Goal: Information Seeking & Learning: Check status

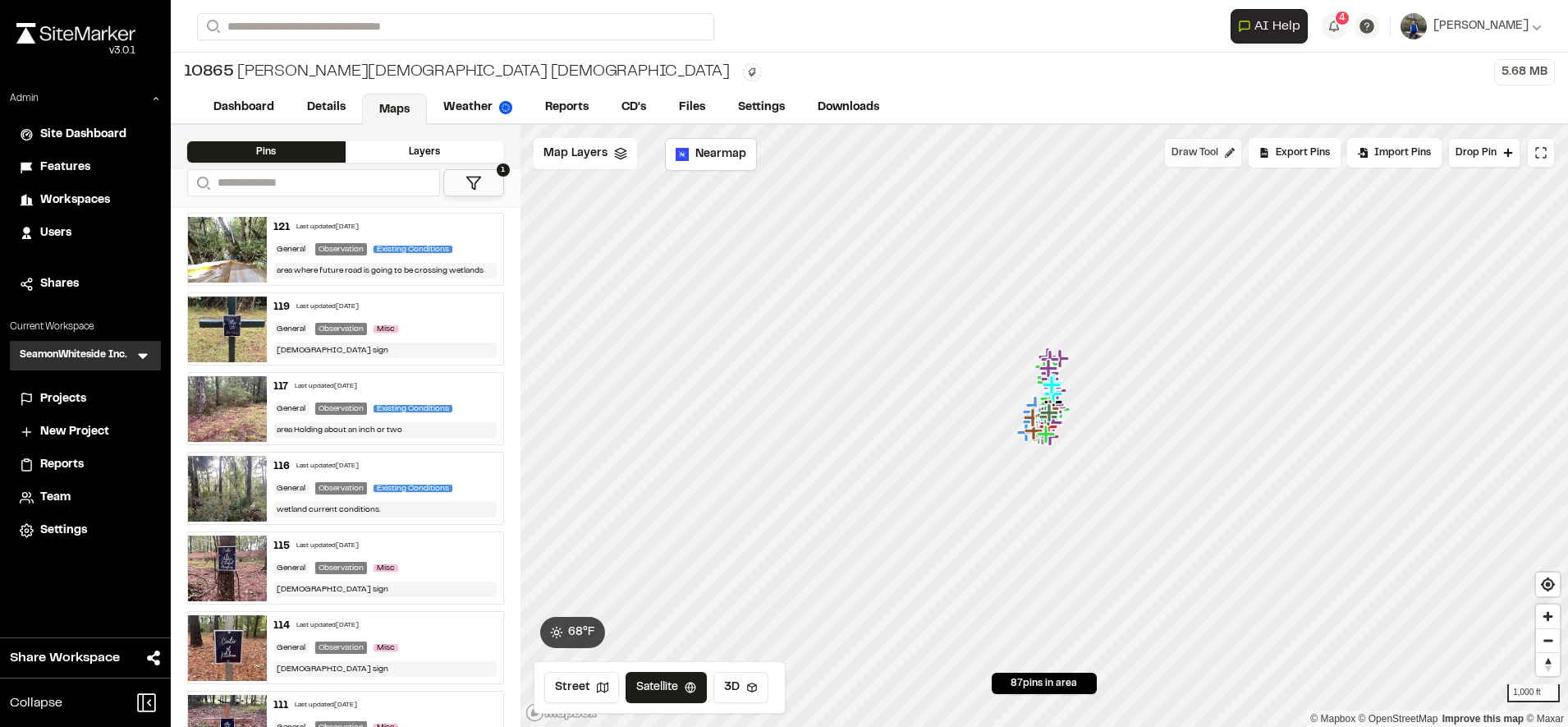
click at [1198, 150] on span "Draw Tool" at bounding box center [1194, 153] width 47 height 15
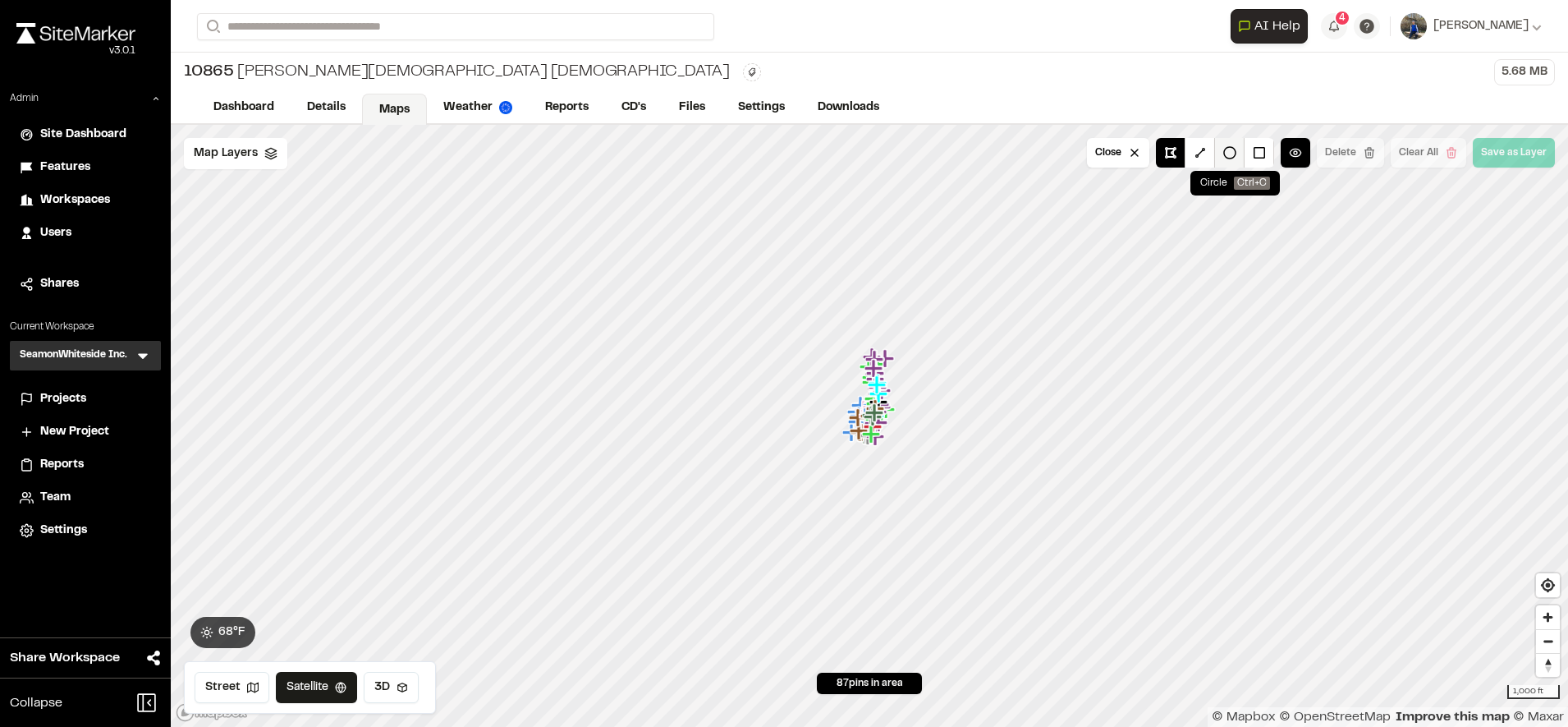
click at [1241, 161] on button at bounding box center [1229, 153] width 30 height 30
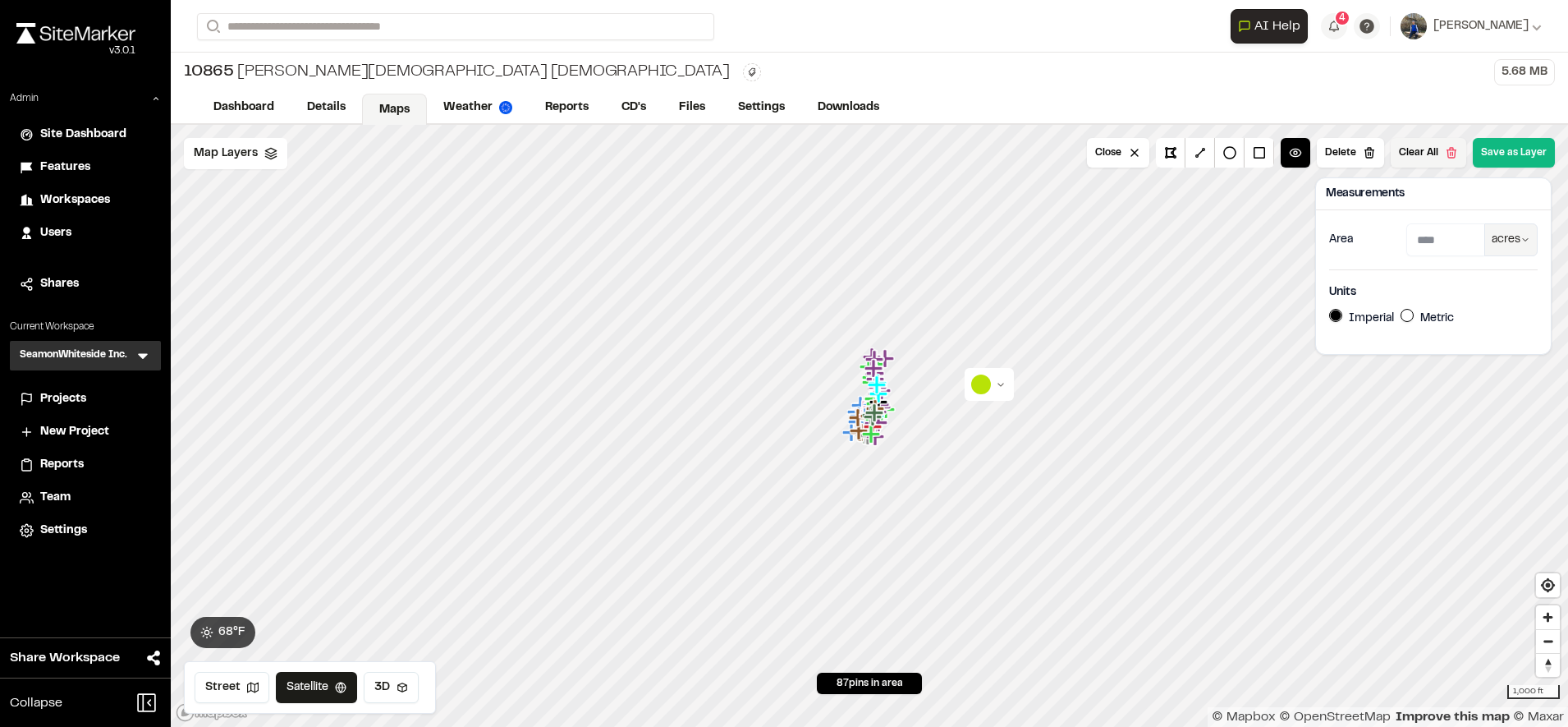
click at [1441, 159] on button "Clear All" at bounding box center [1429, 153] width 76 height 30
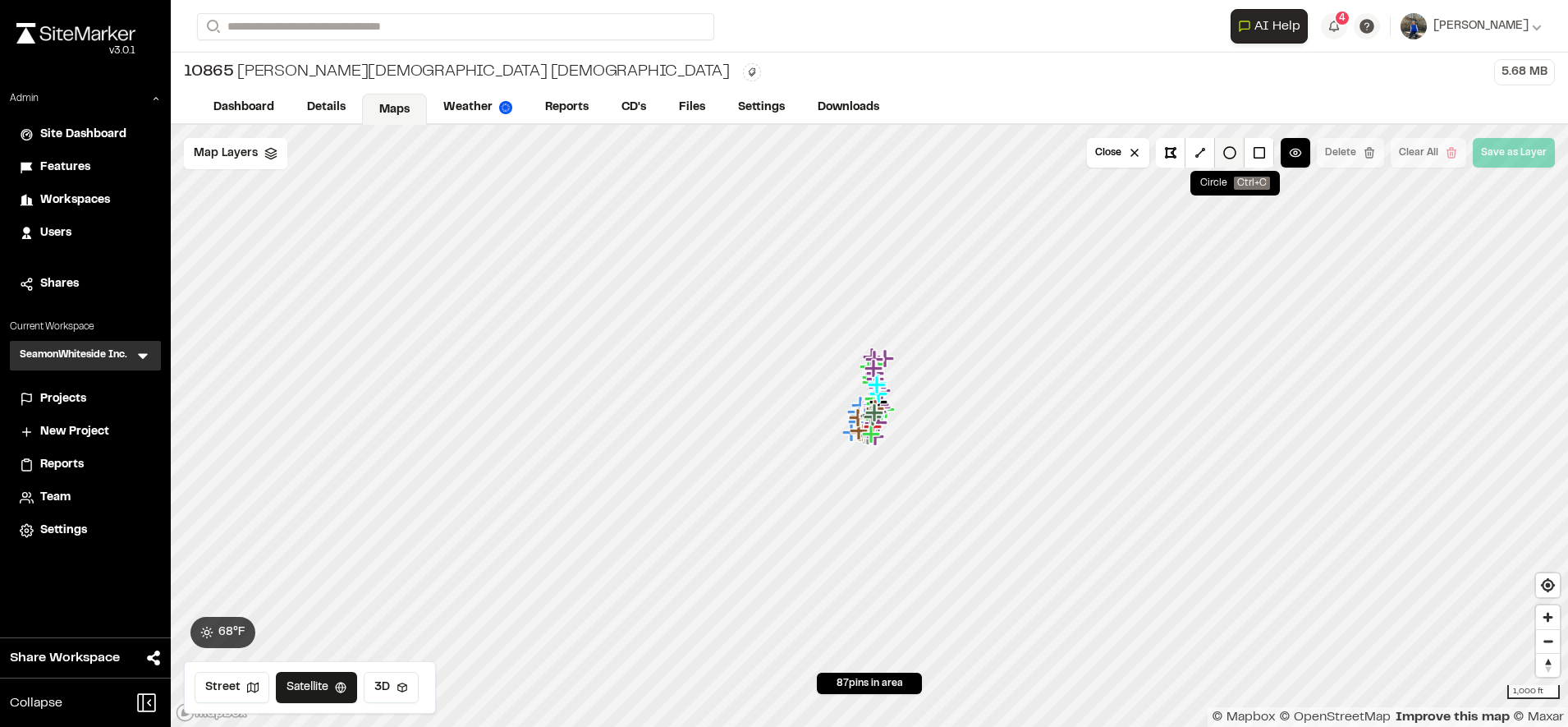
click at [1238, 145] on button at bounding box center [1229, 153] width 30 height 30
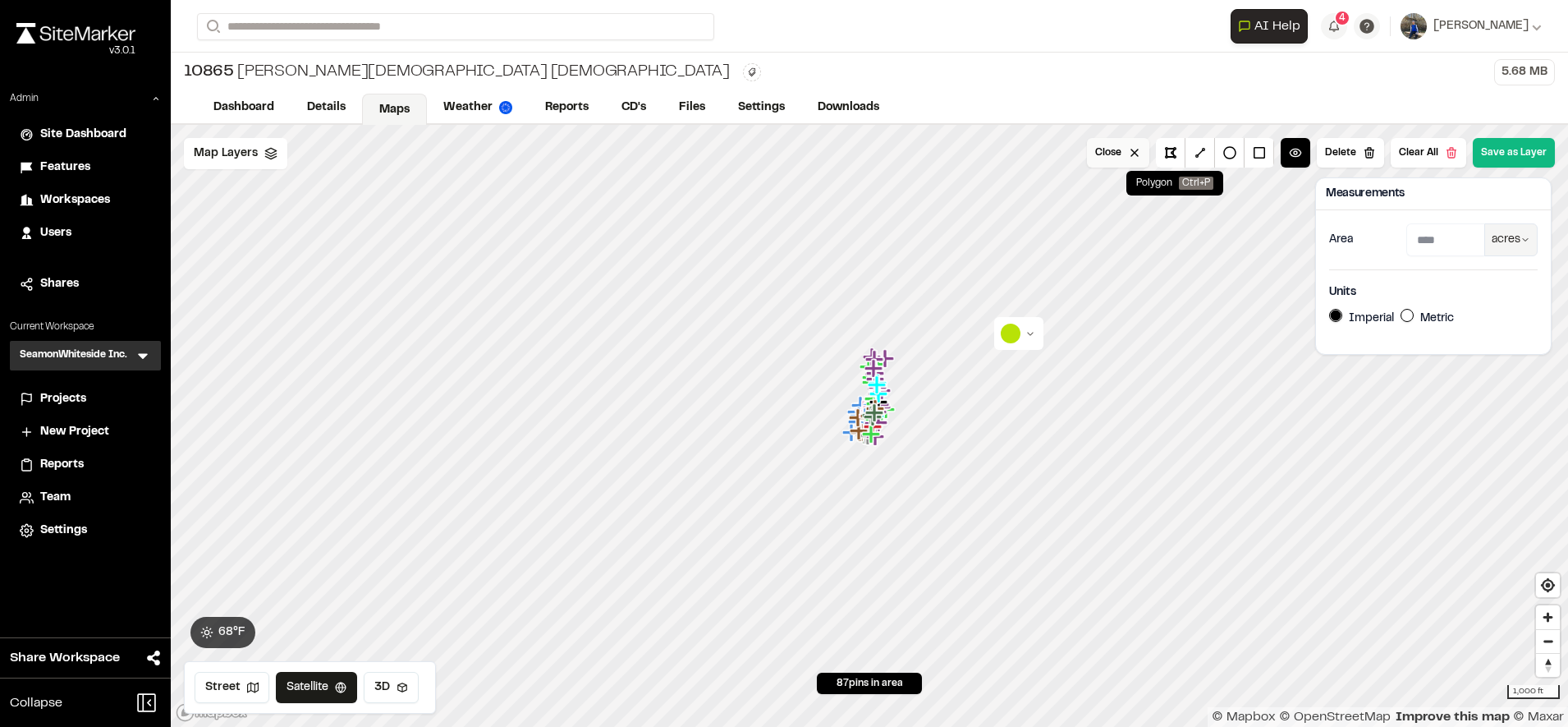
click at [1110, 151] on button "Close" at bounding box center [1119, 153] width 63 height 30
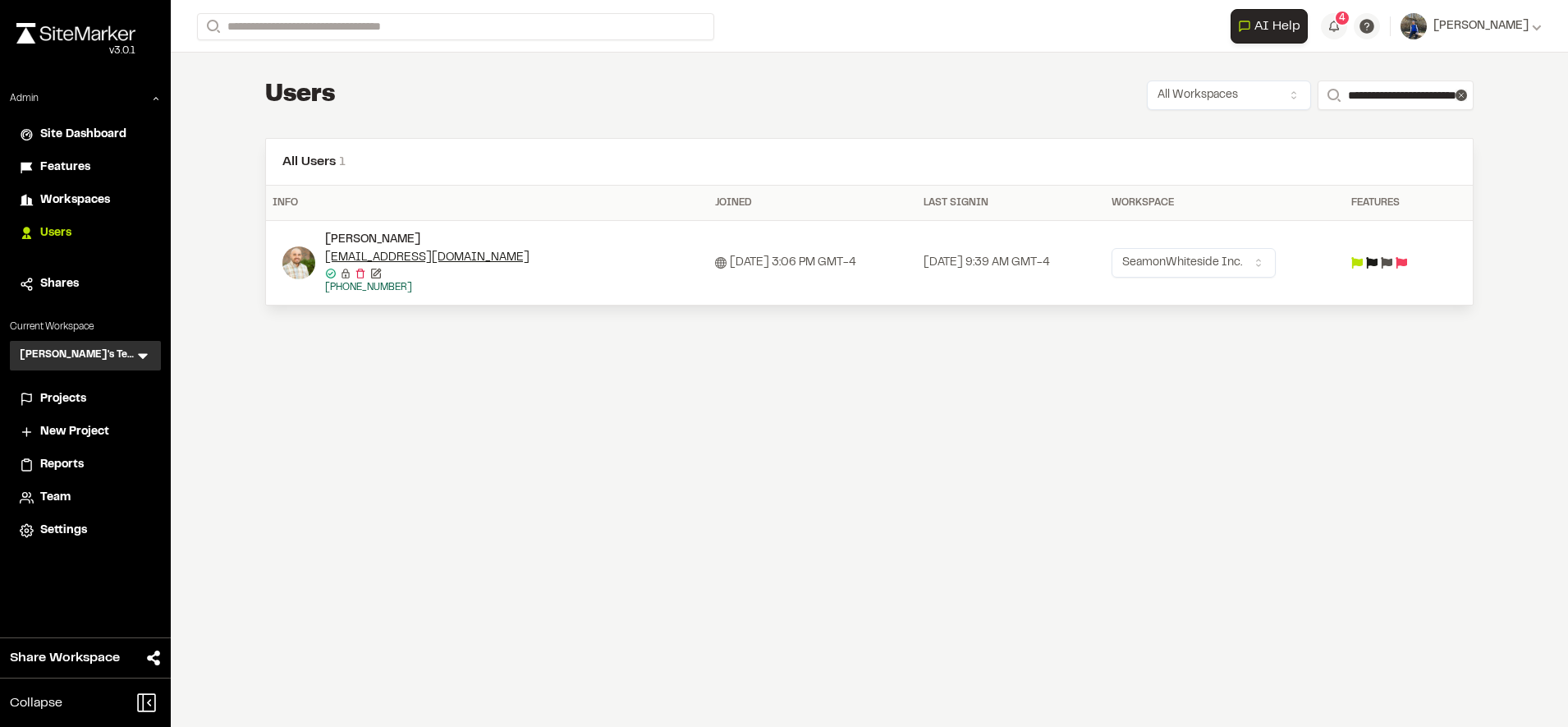
click at [696, 515] on div "**********" at bounding box center [869, 364] width 1397 height 727
click at [88, 407] on div "Projects" at bounding box center [96, 399] width 111 height 18
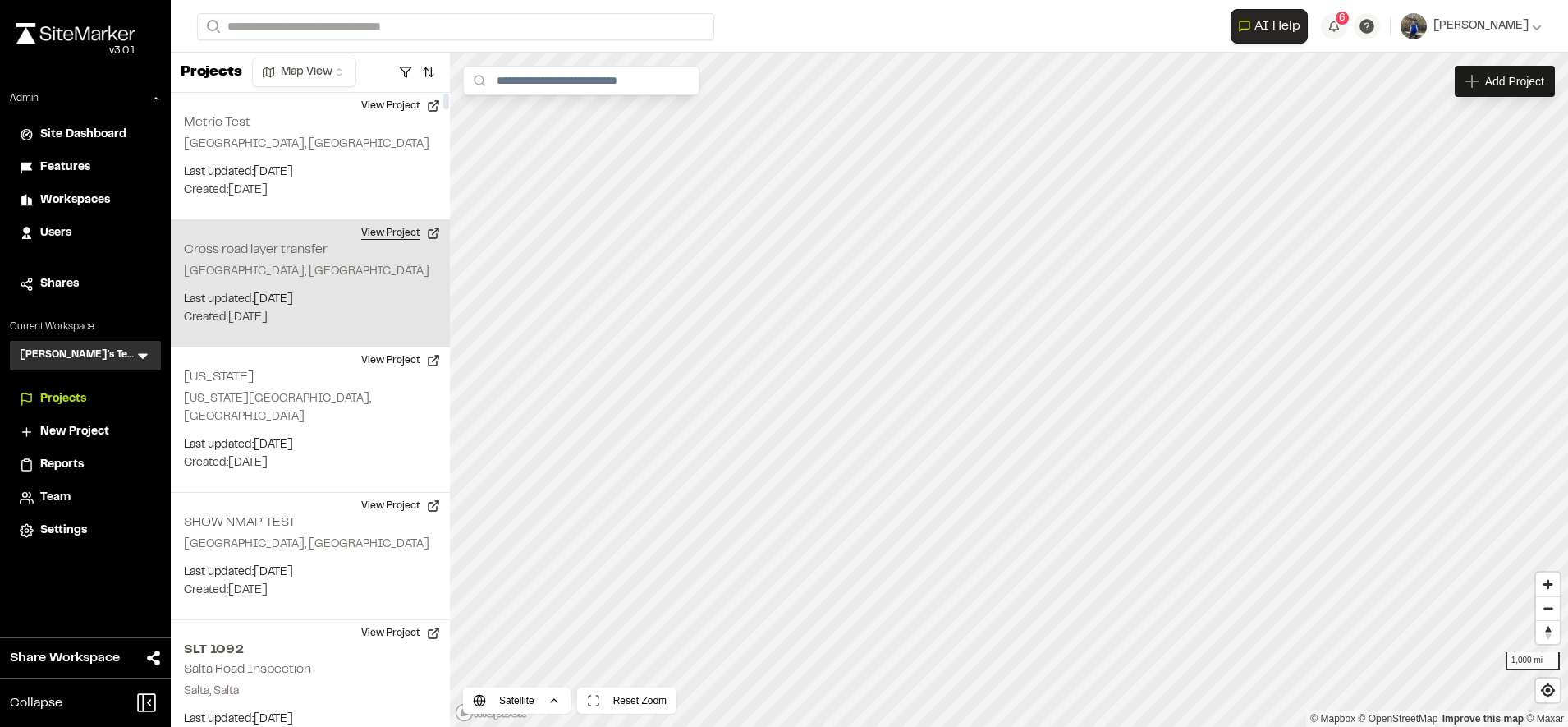
click at [390, 240] on button "View Project" at bounding box center [400, 233] width 99 height 26
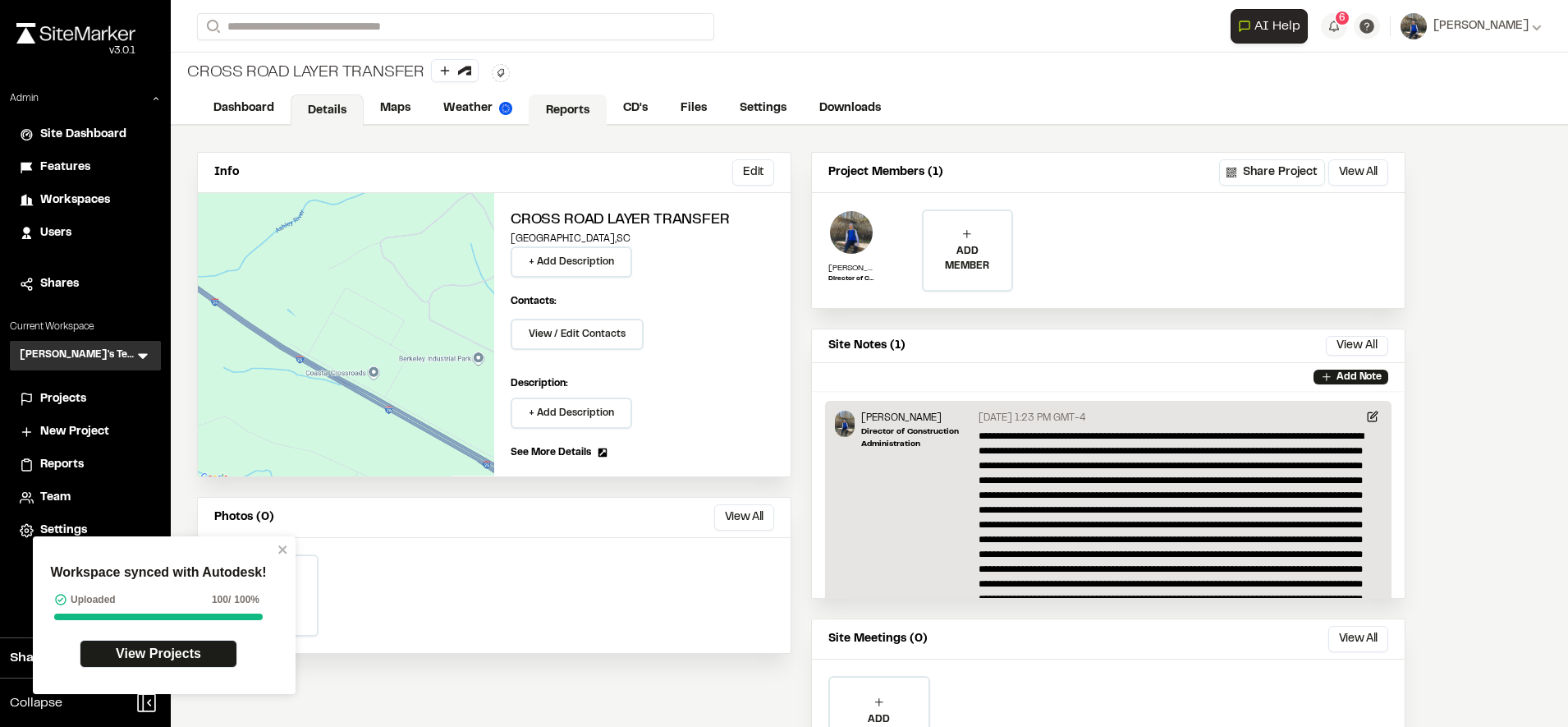
click at [573, 101] on link "Reports" at bounding box center [567, 110] width 78 height 31
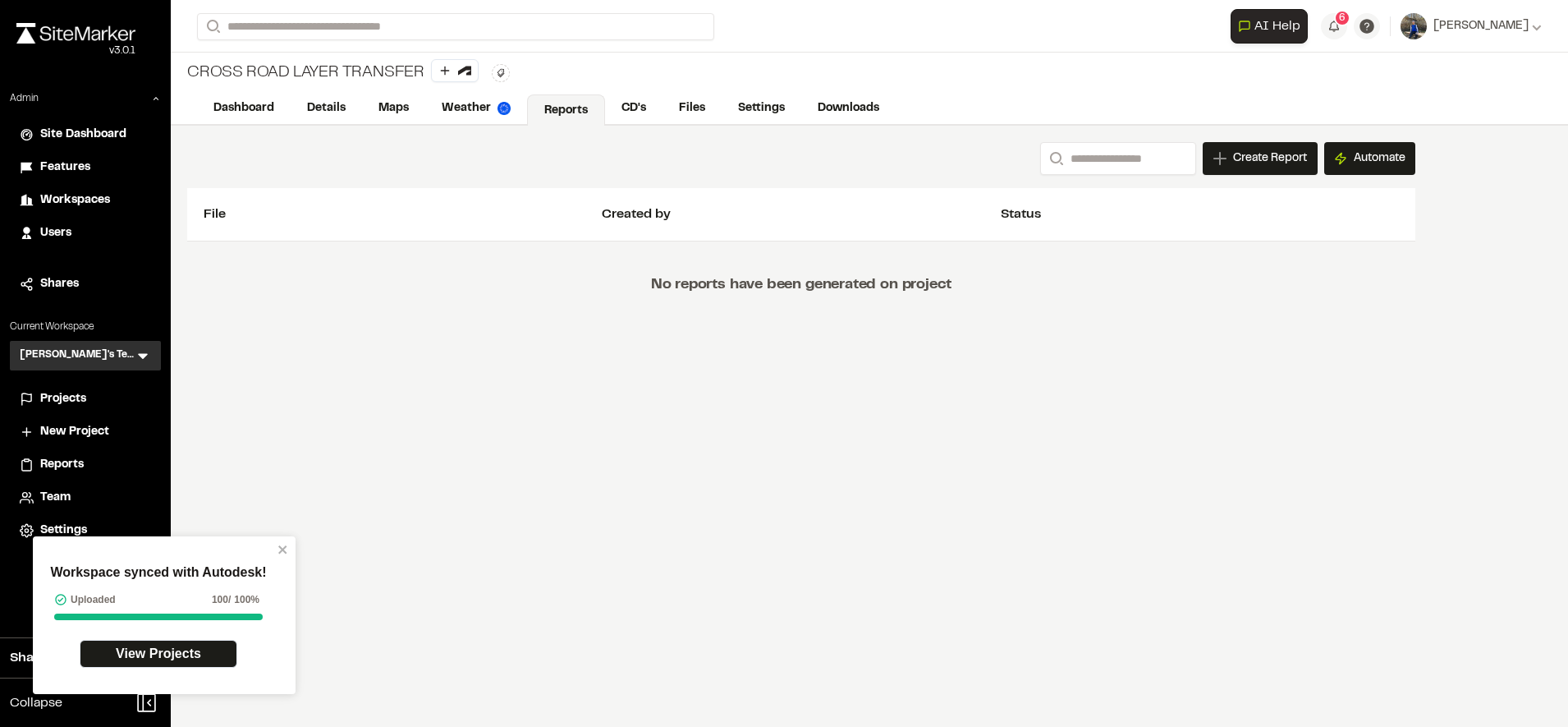
click at [98, 399] on div "Projects" at bounding box center [96, 399] width 111 height 18
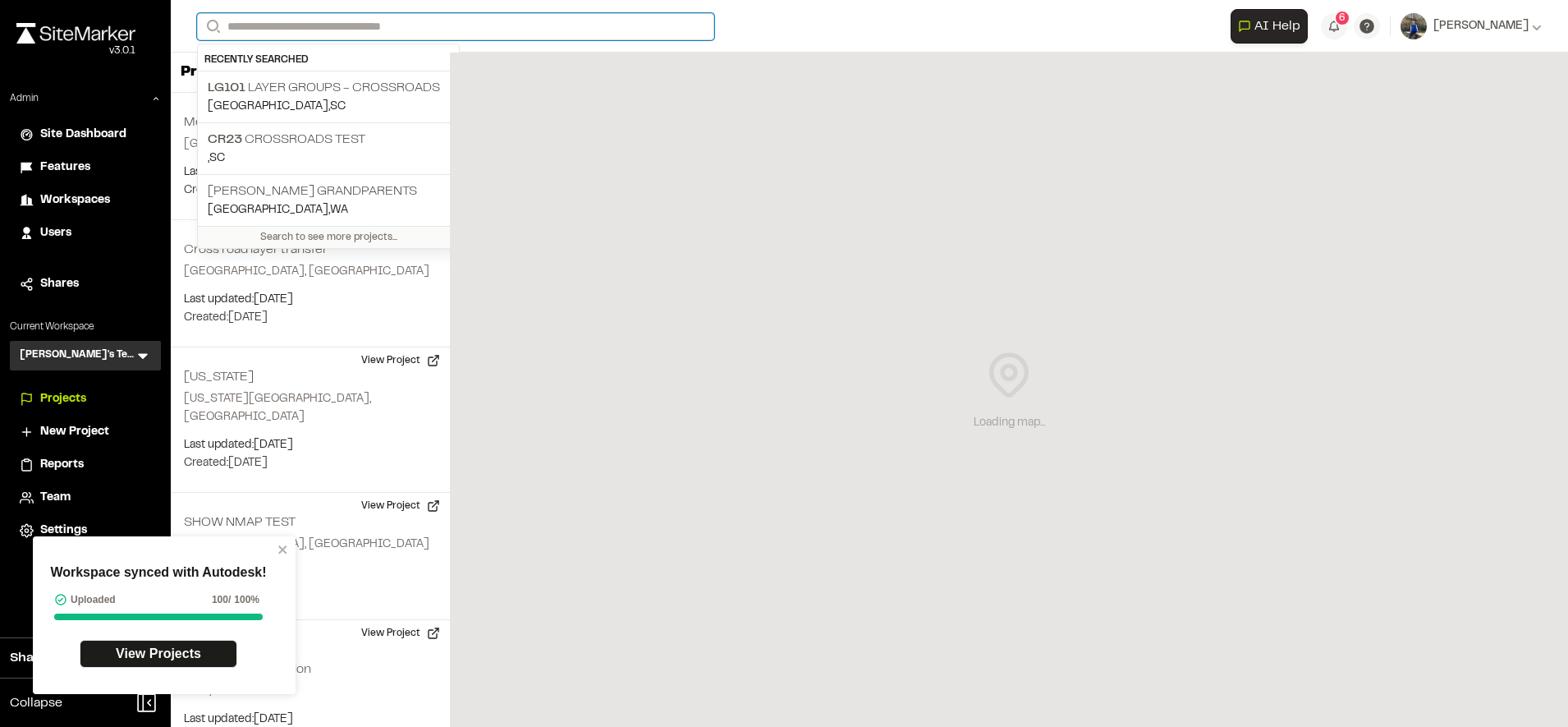
click at [337, 26] on input "Search" at bounding box center [456, 26] width 517 height 27
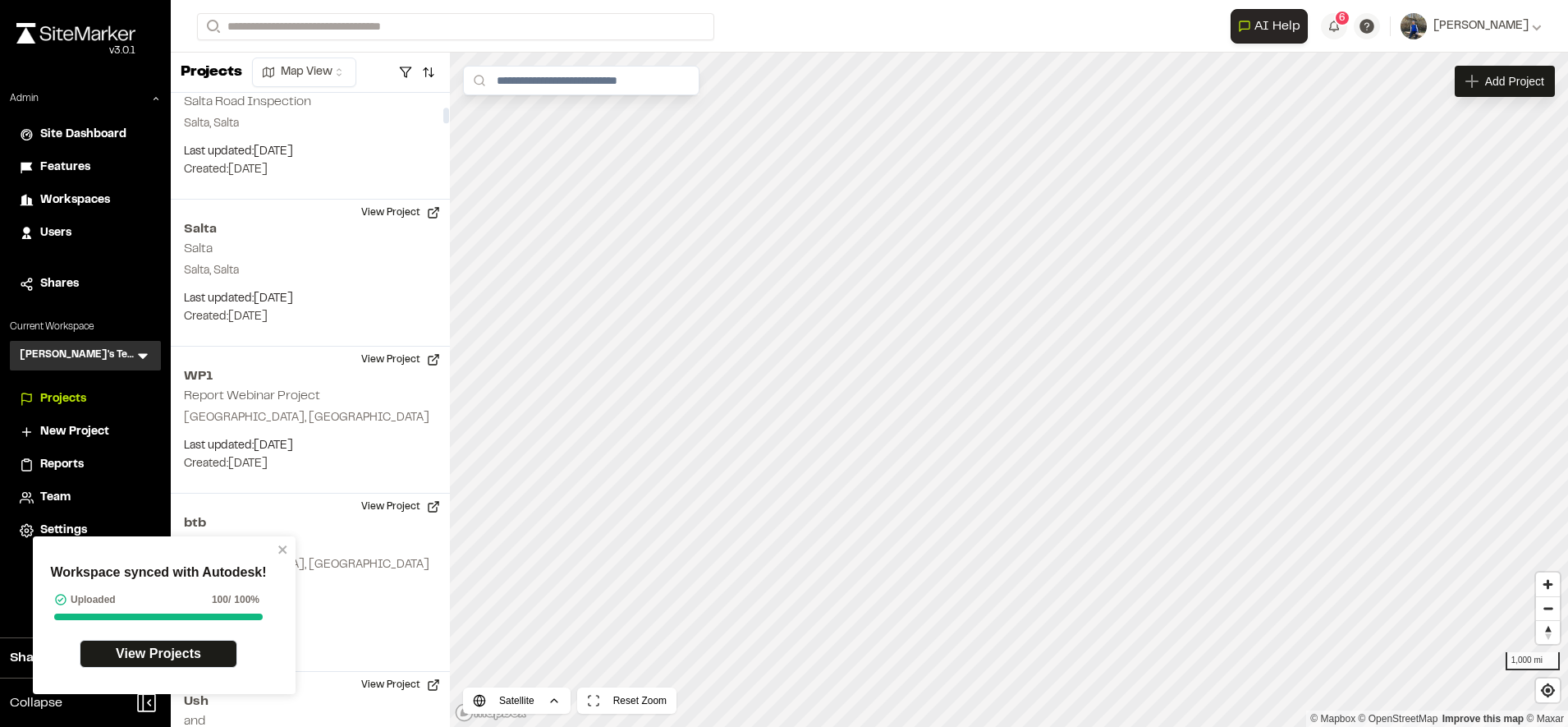
scroll to position [569, 0]
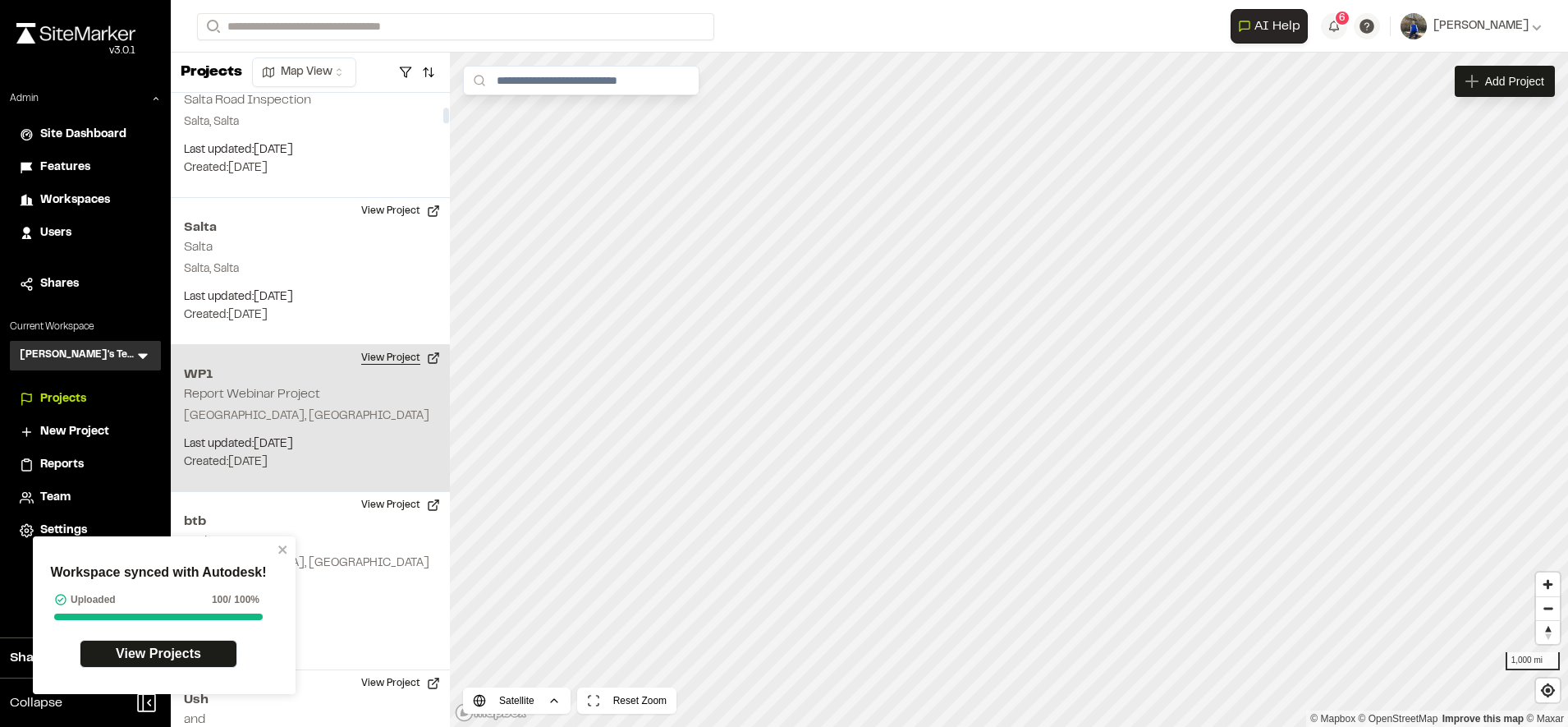
click at [397, 345] on button "View Project" at bounding box center [400, 358] width 99 height 26
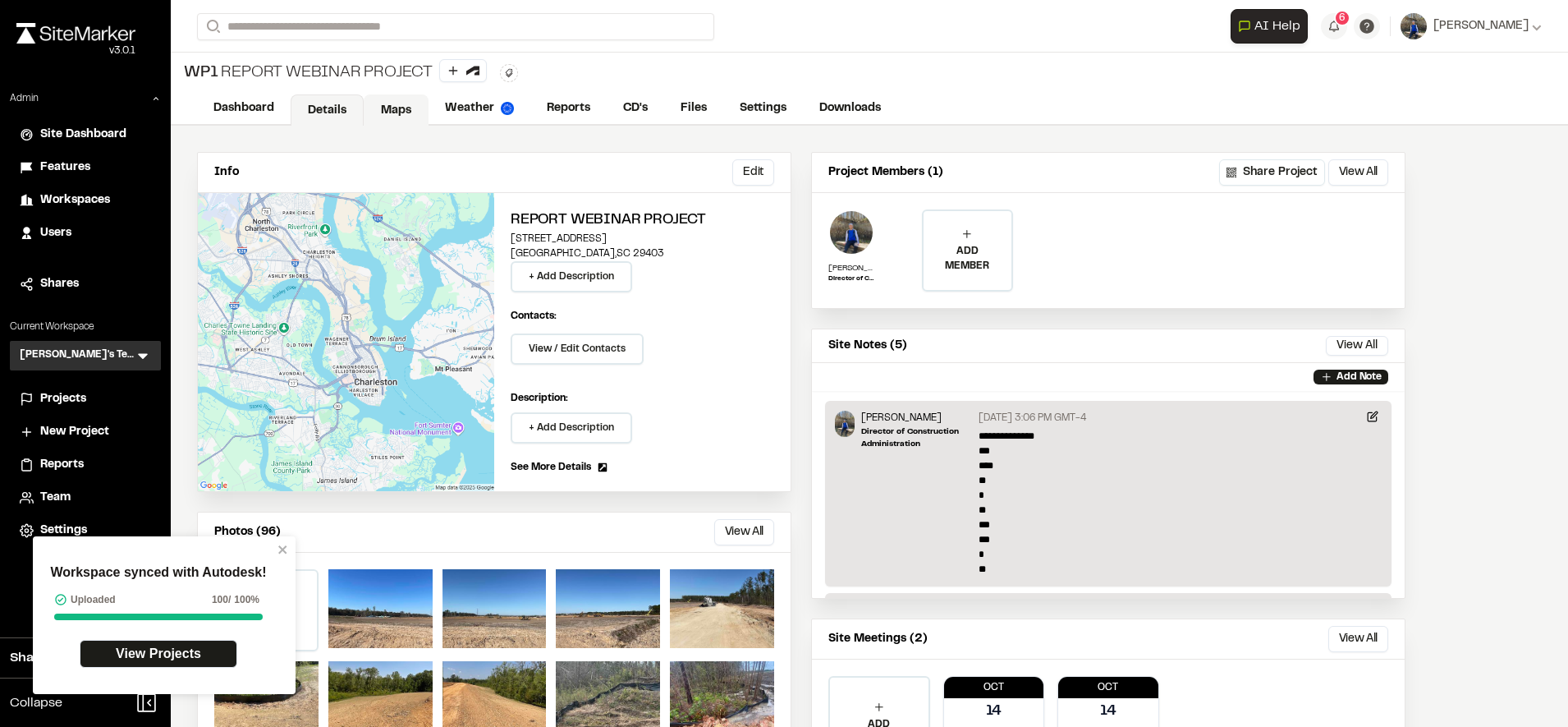
click at [410, 108] on link "Maps" at bounding box center [396, 110] width 65 height 31
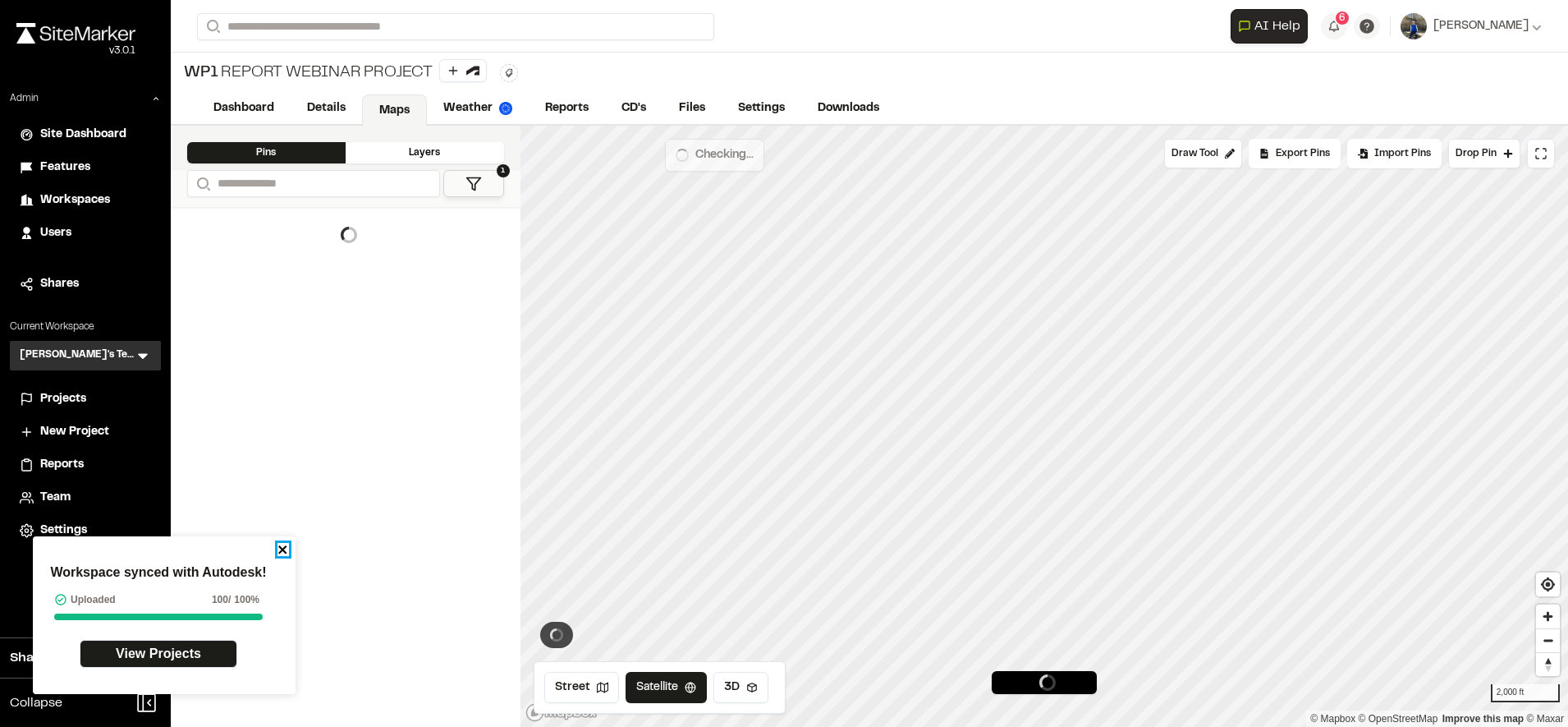
click at [288, 551] on icon "close" at bounding box center [283, 549] width 11 height 13
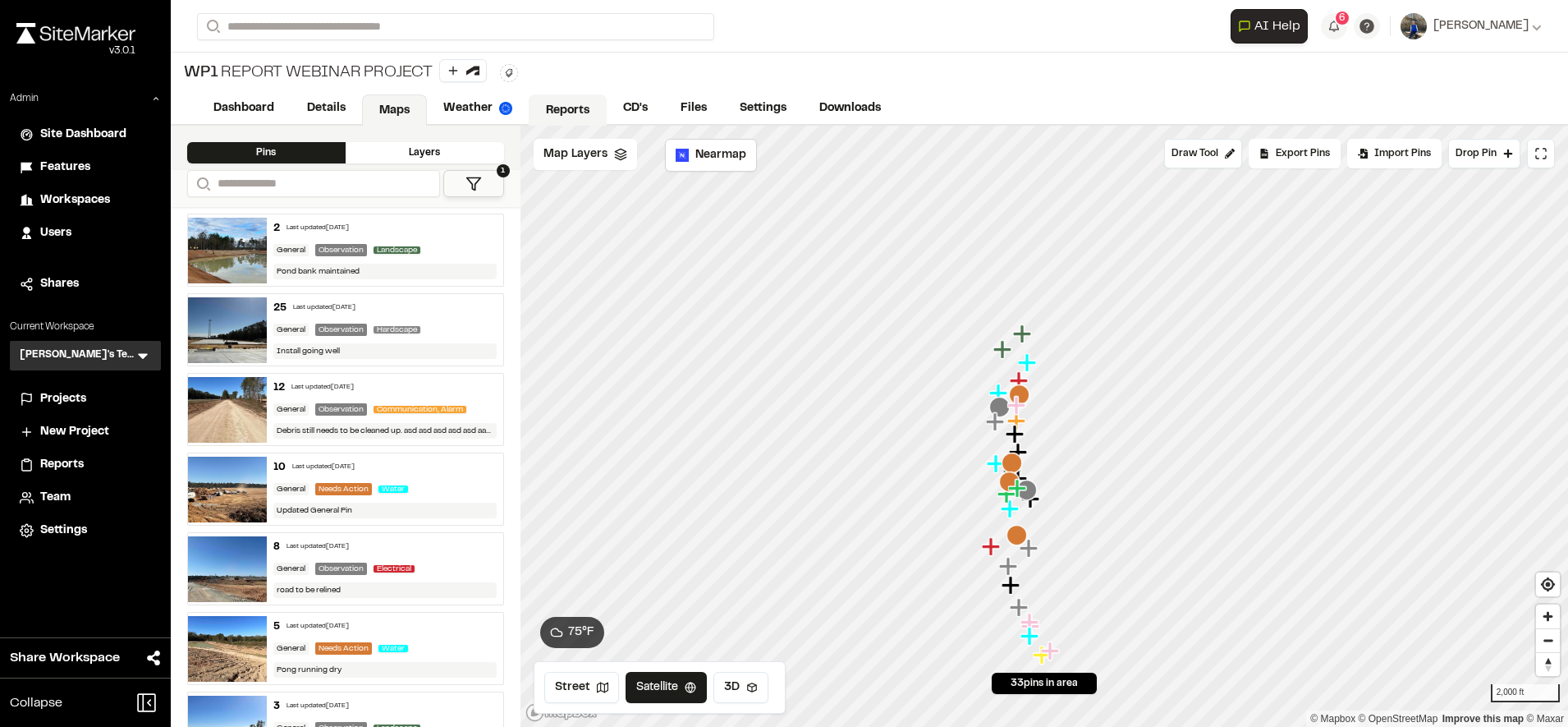
click at [578, 108] on link "Reports" at bounding box center [567, 110] width 78 height 31
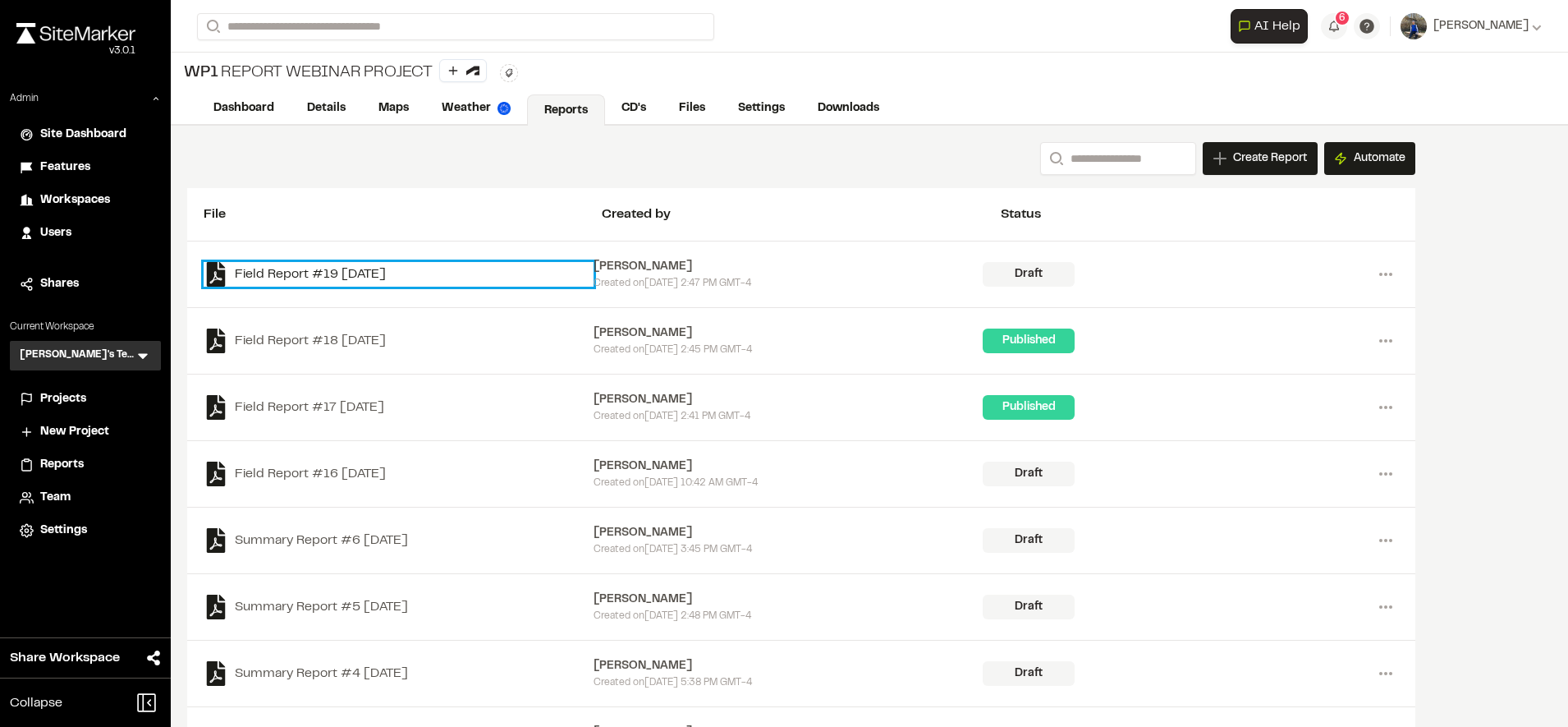
click at [362, 281] on link "Field Report #19 2025-10-13" at bounding box center [398, 274] width 390 height 25
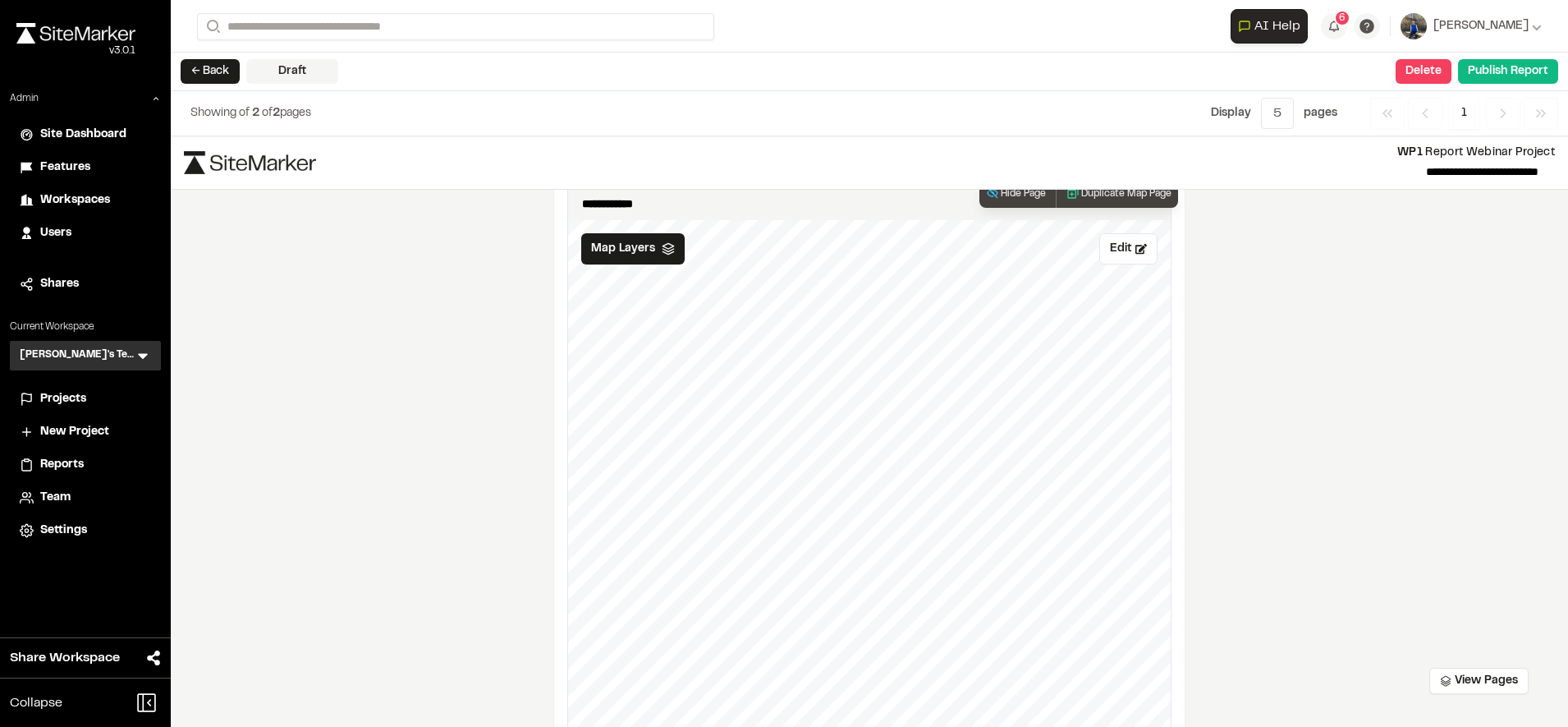
scroll to position [985, 0]
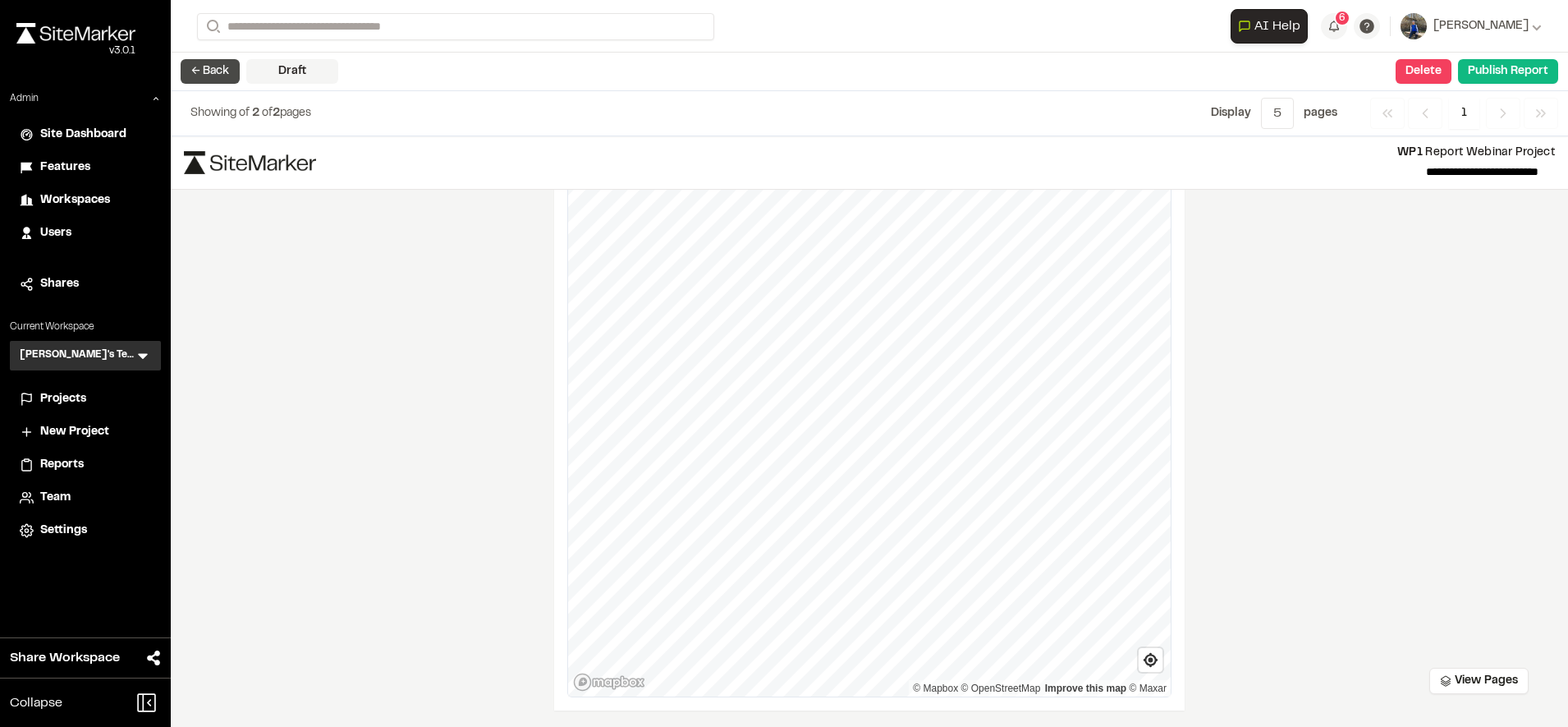
click at [222, 71] on button "← Back" at bounding box center [210, 71] width 59 height 25
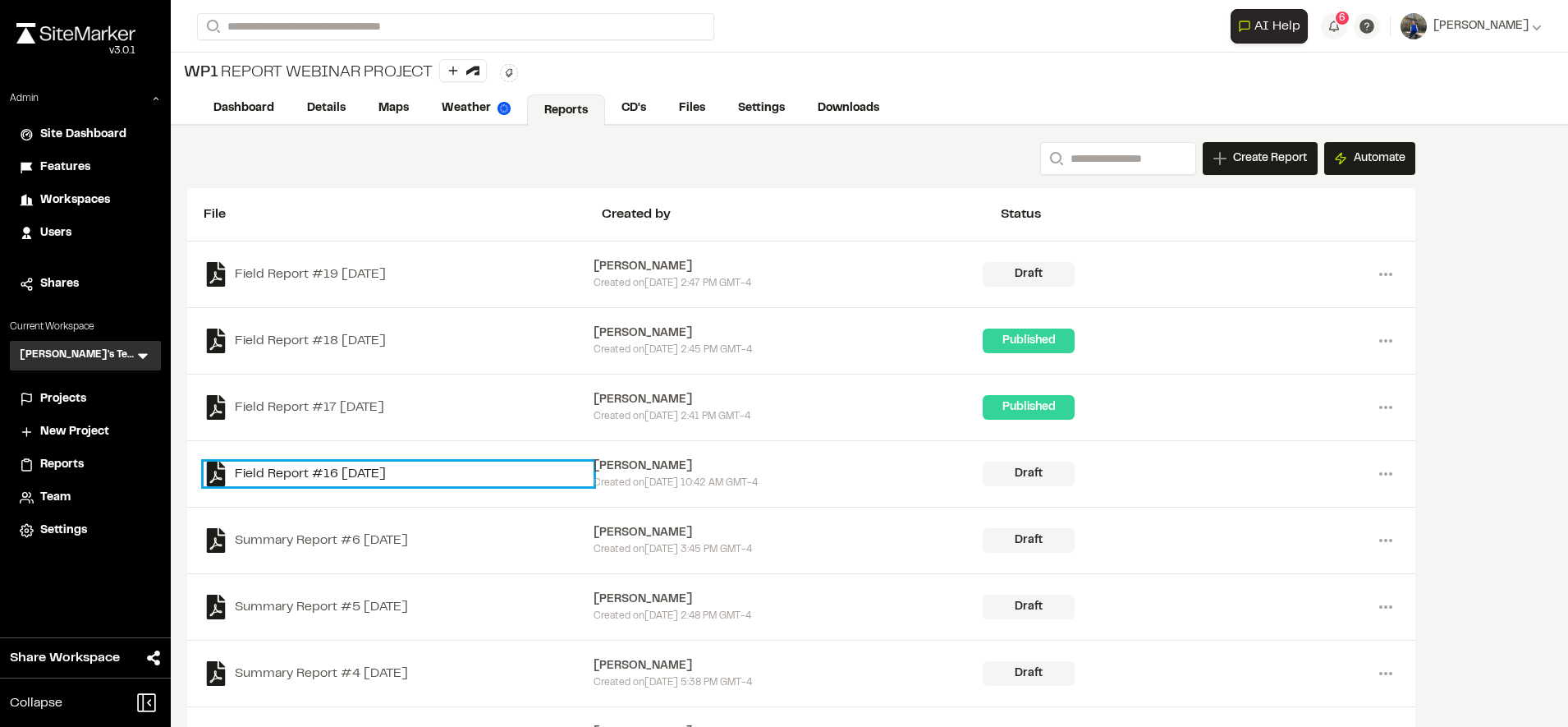
click at [402, 473] on link "Field Report #16 2025-10-10" at bounding box center [398, 473] width 390 height 25
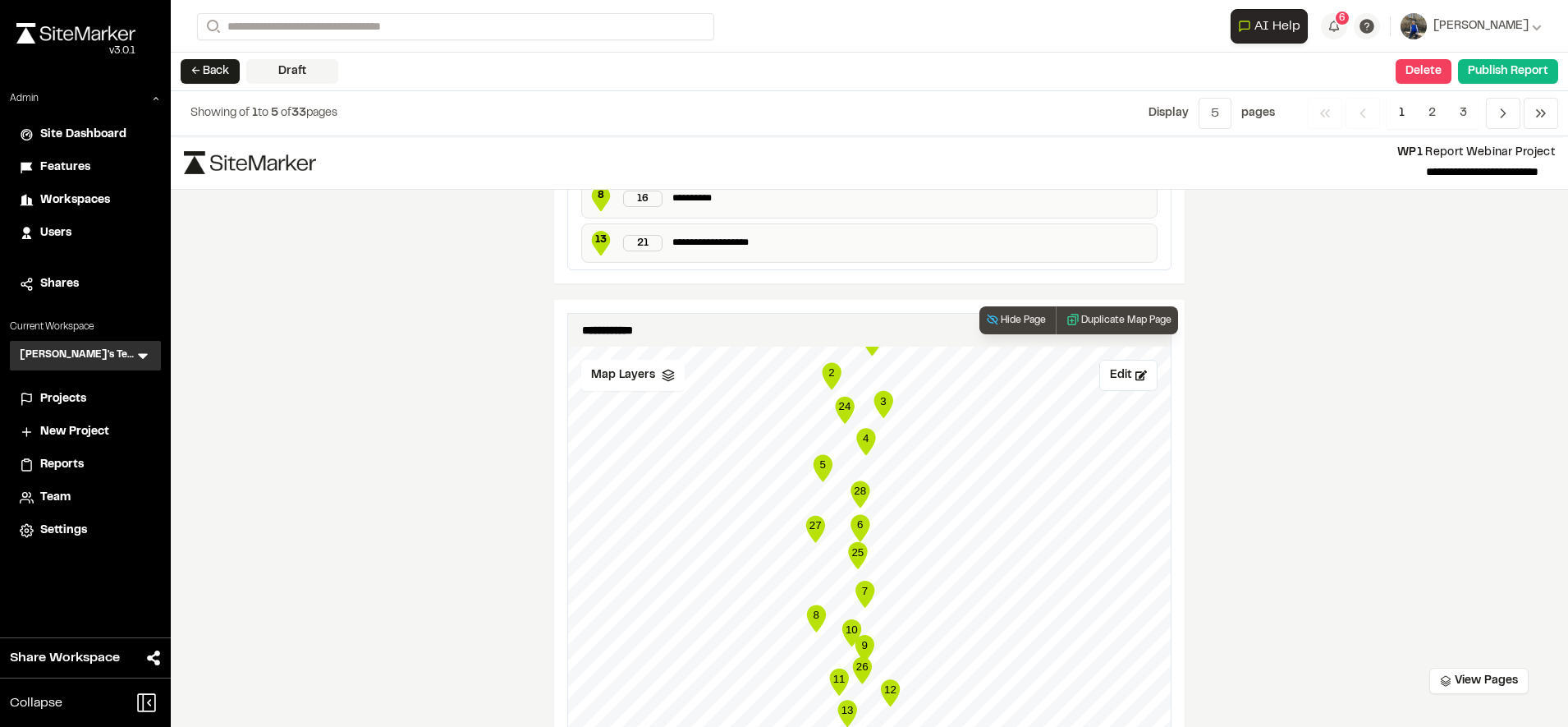
scroll to position [2270, 0]
click at [594, 243] on span "13" at bounding box center [600, 241] width 25 height 15
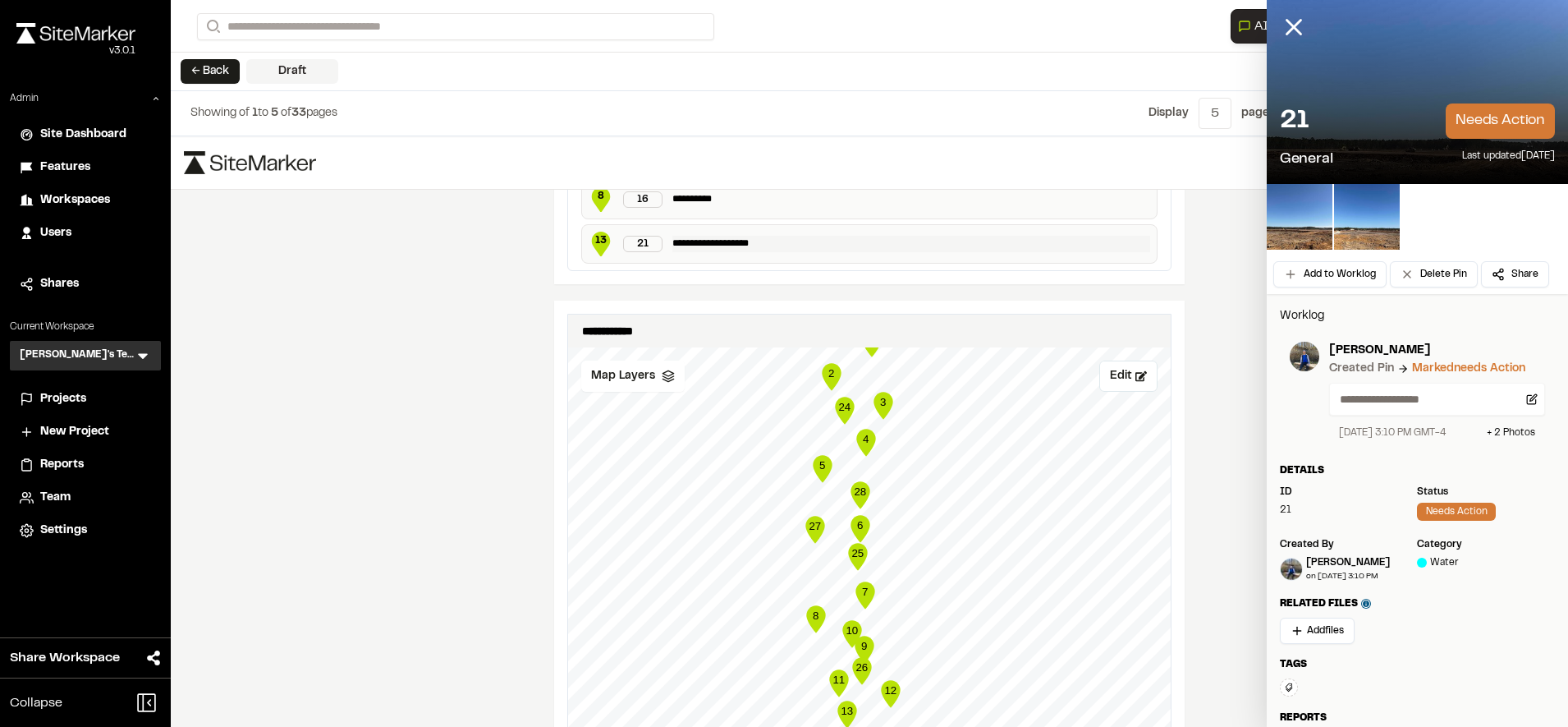
click at [911, 243] on p "**********" at bounding box center [911, 244] width 478 height 17
click at [850, 534] on icon "Map marker" at bounding box center [860, 528] width 18 height 27
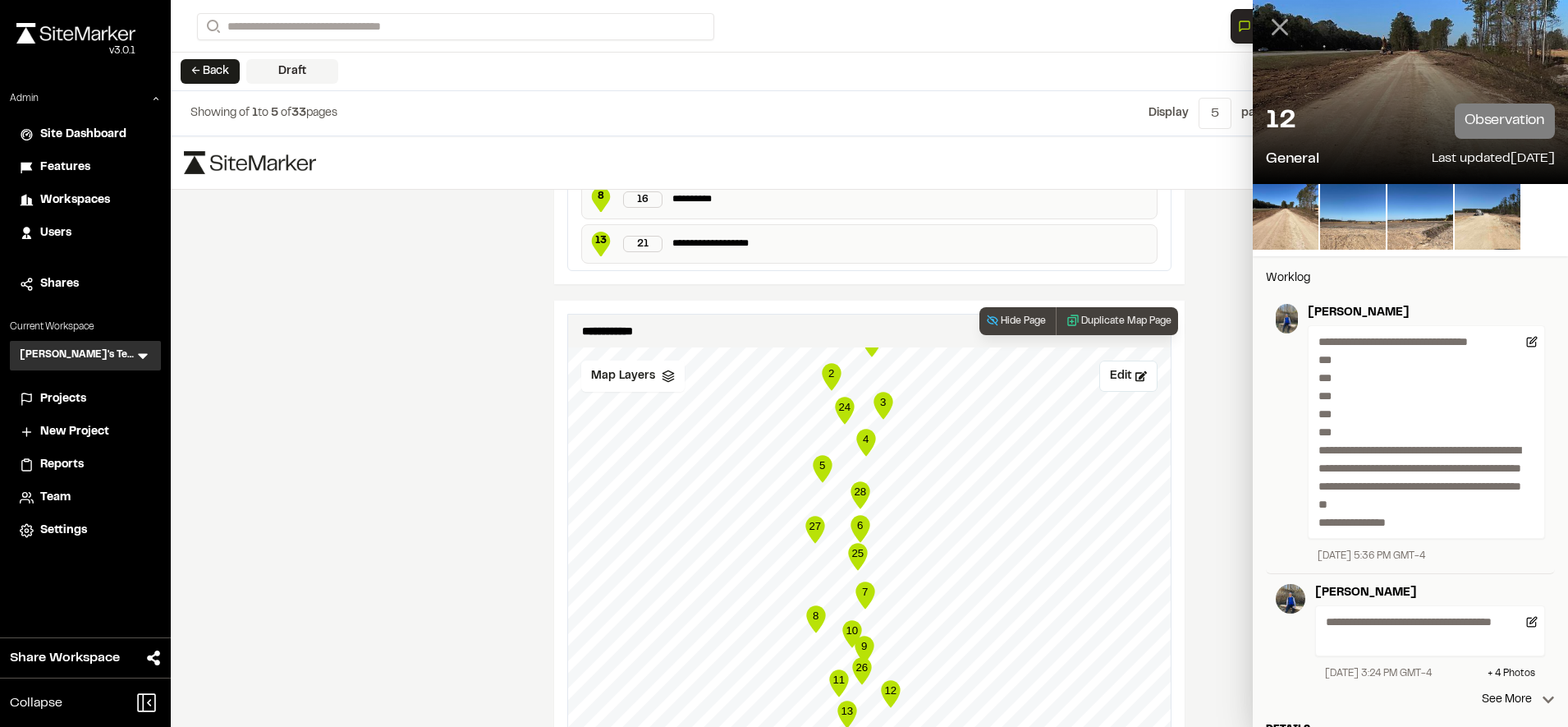
click at [1274, 27] on icon at bounding box center [1280, 27] width 28 height 28
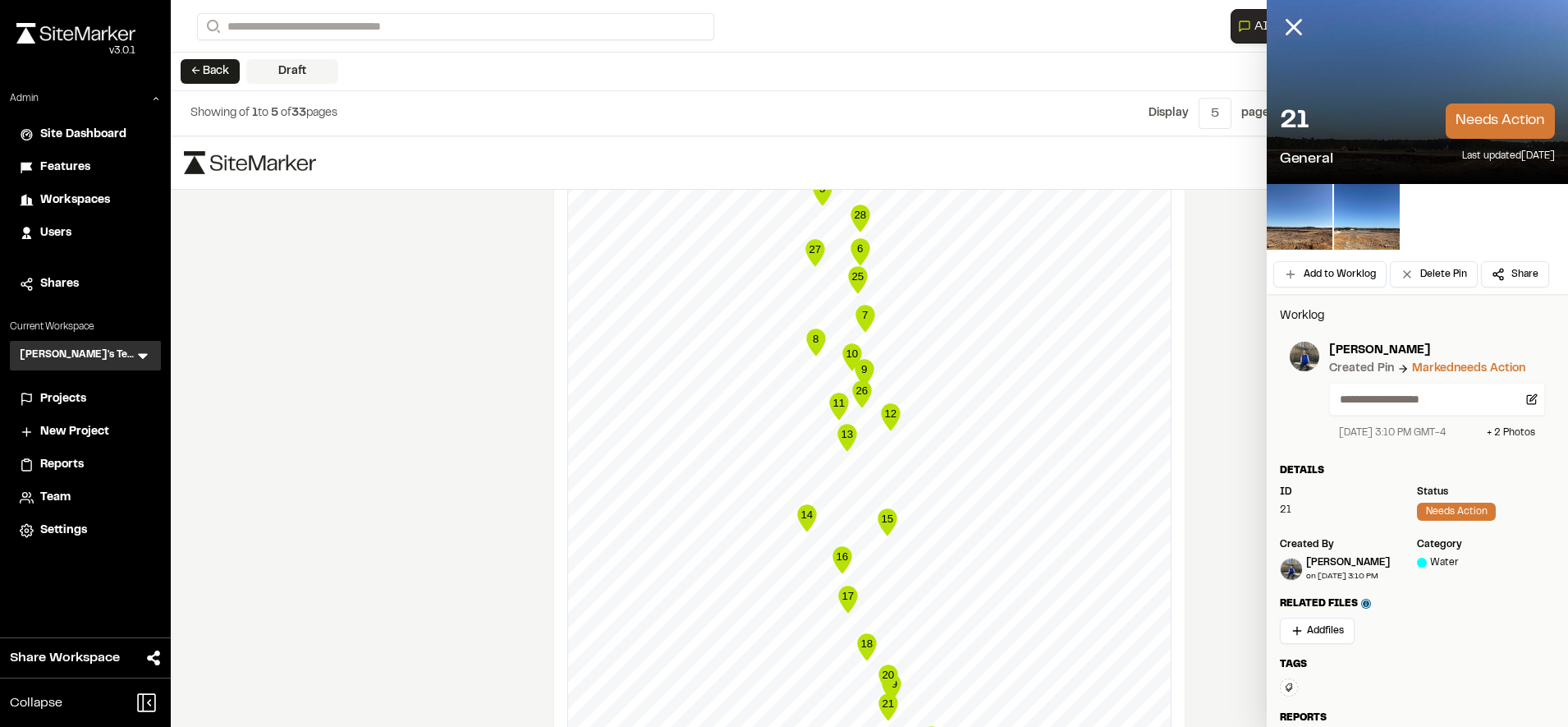
scroll to position [2548, 0]
click at [882, 516] on text "15" at bounding box center [886, 517] width 12 height 12
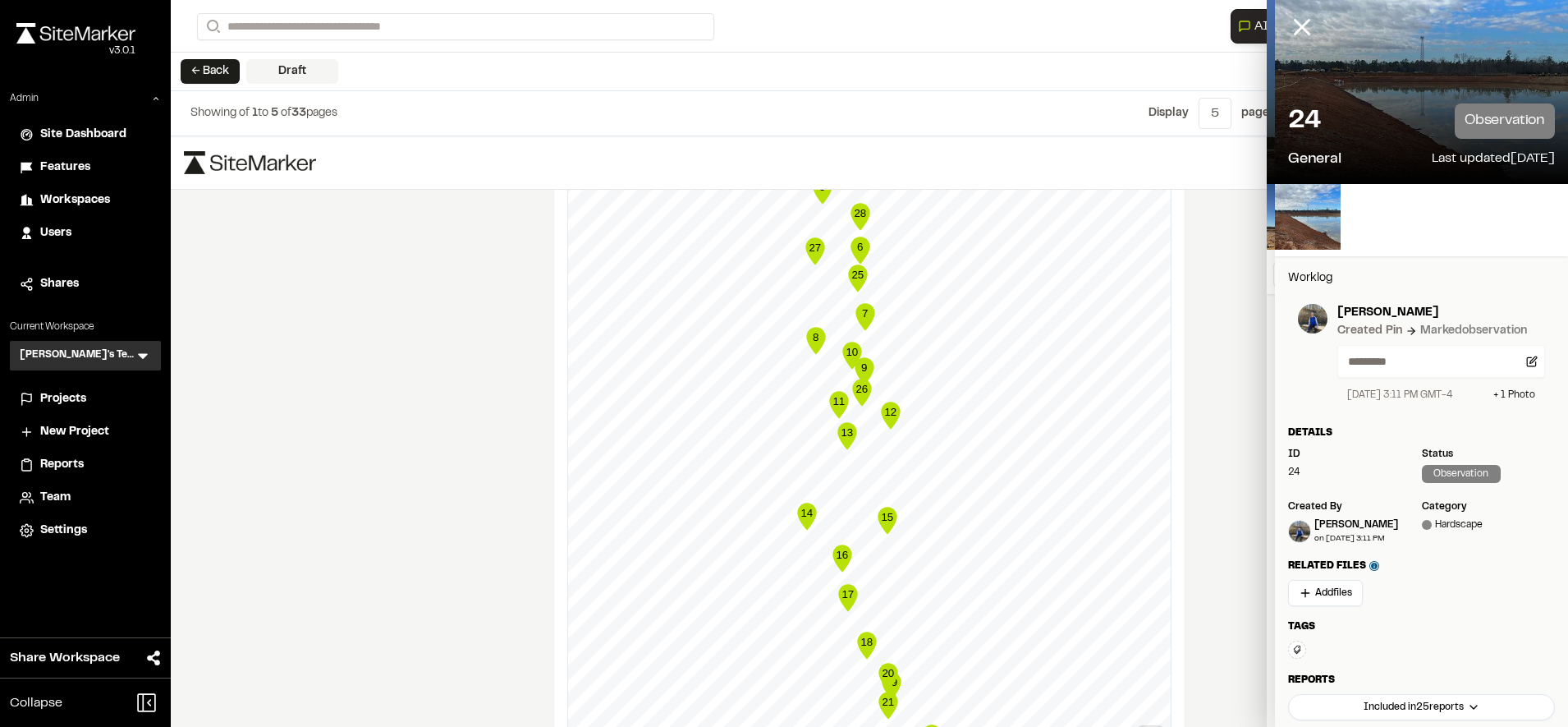
click at [802, 515] on text "14" at bounding box center [806, 512] width 12 height 12
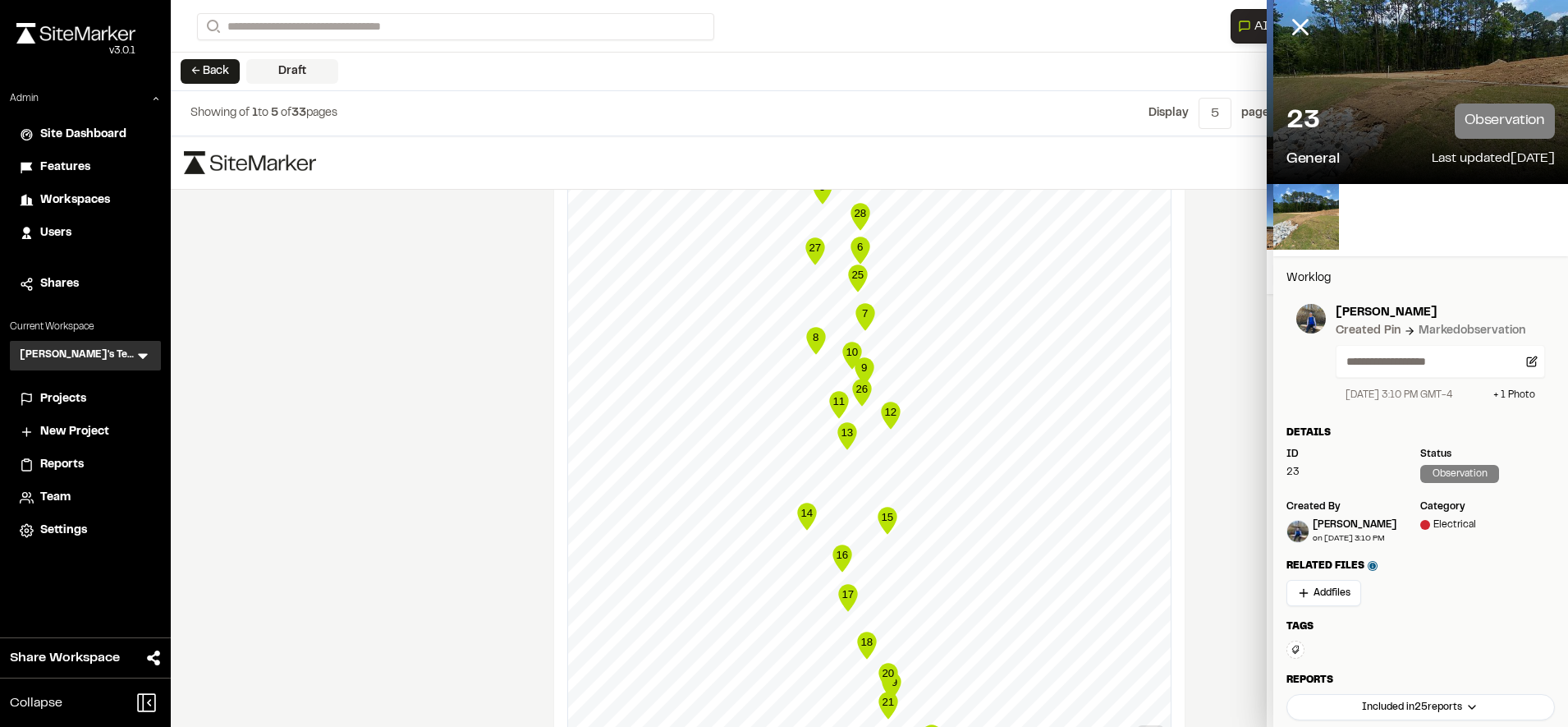
click at [884, 675] on text "20" at bounding box center [887, 673] width 12 height 12
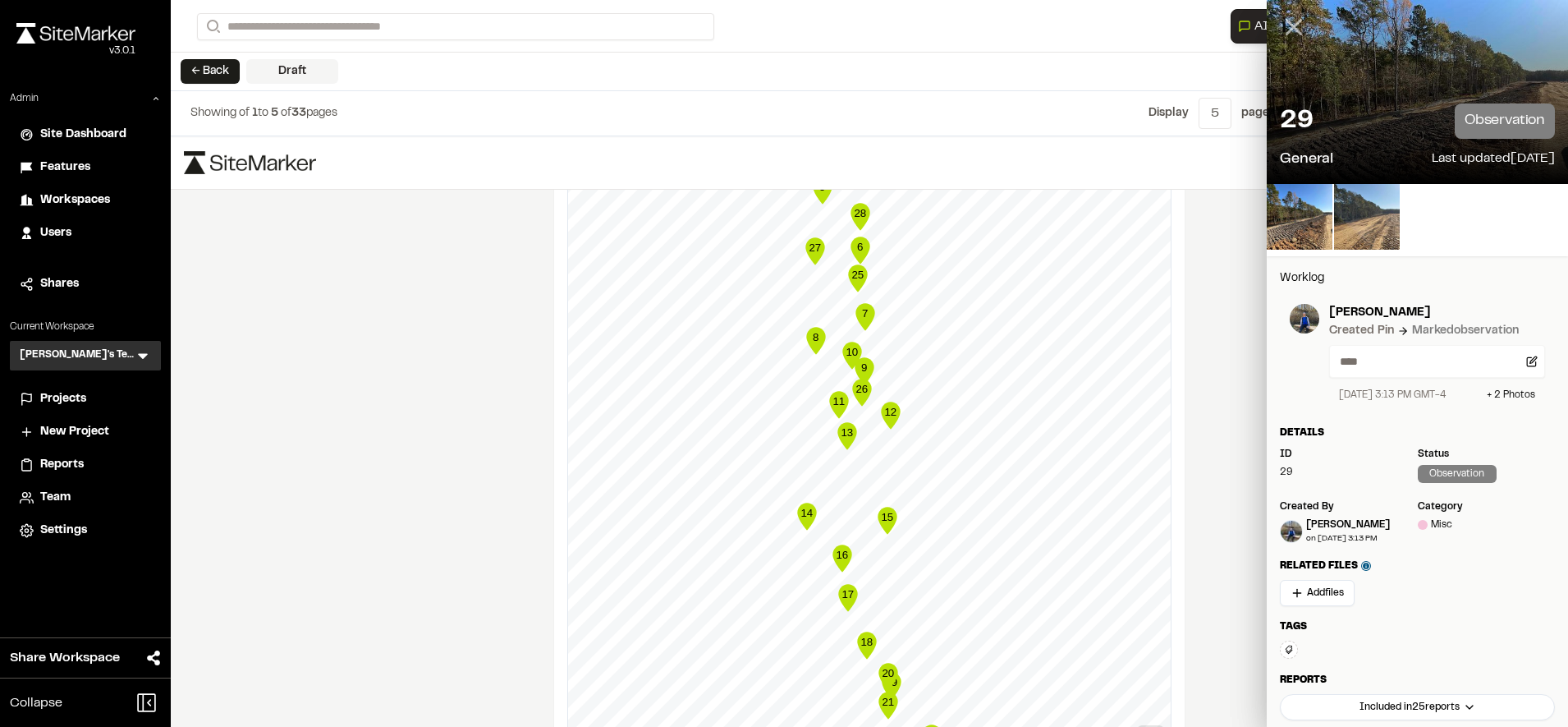
click at [1289, 29] on icon at bounding box center [1294, 27] width 28 height 28
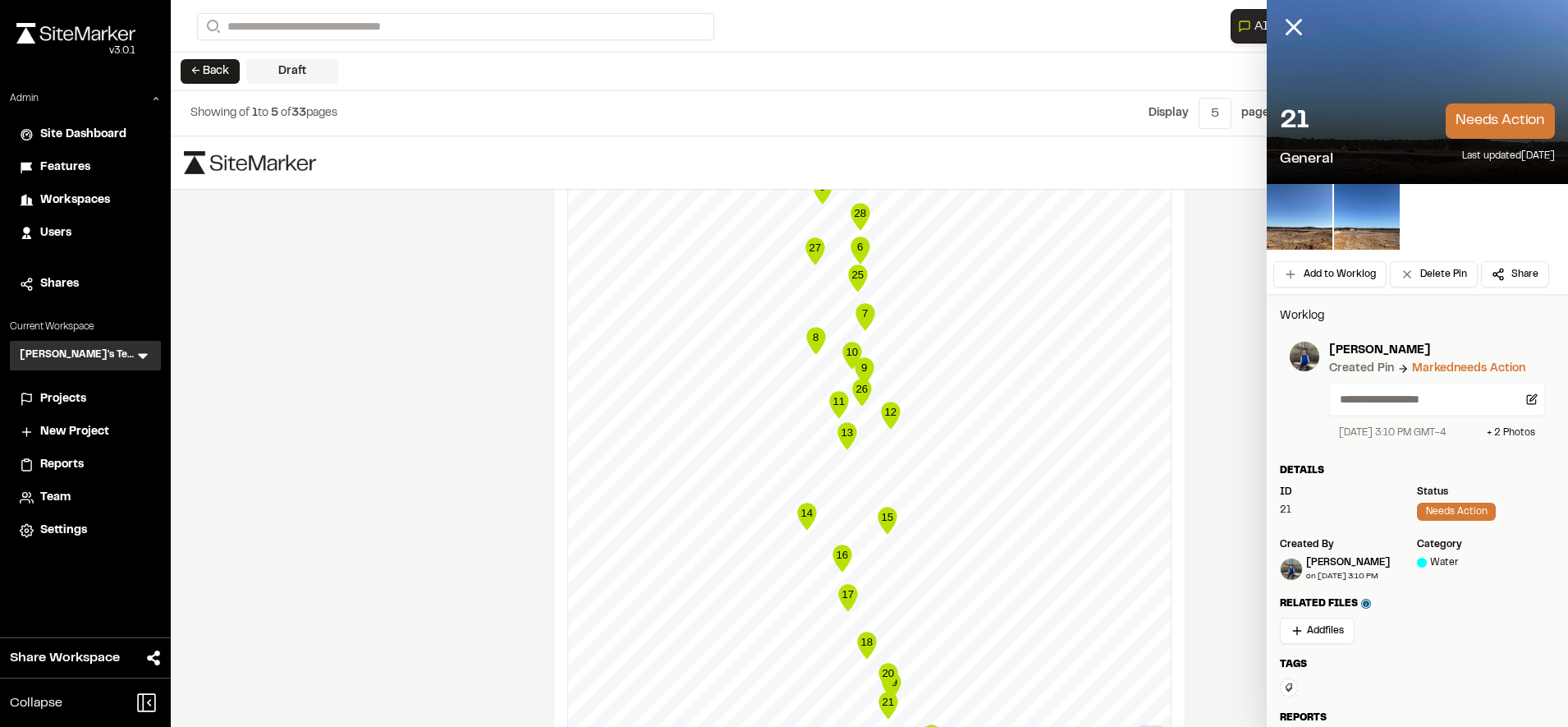
click at [1289, 29] on icon at bounding box center [1294, 27] width 28 height 28
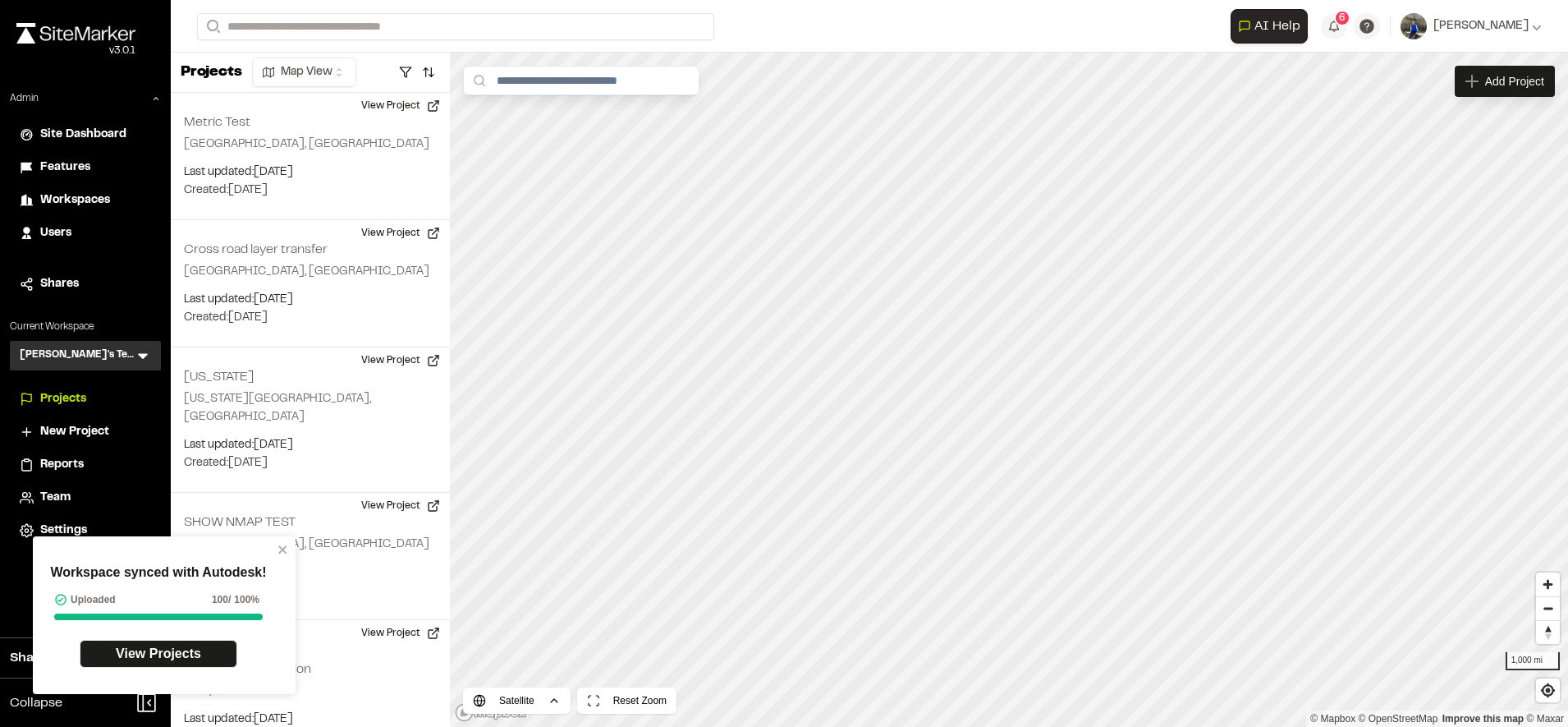
click at [76, 233] on div "Users" at bounding box center [96, 233] width 111 height 18
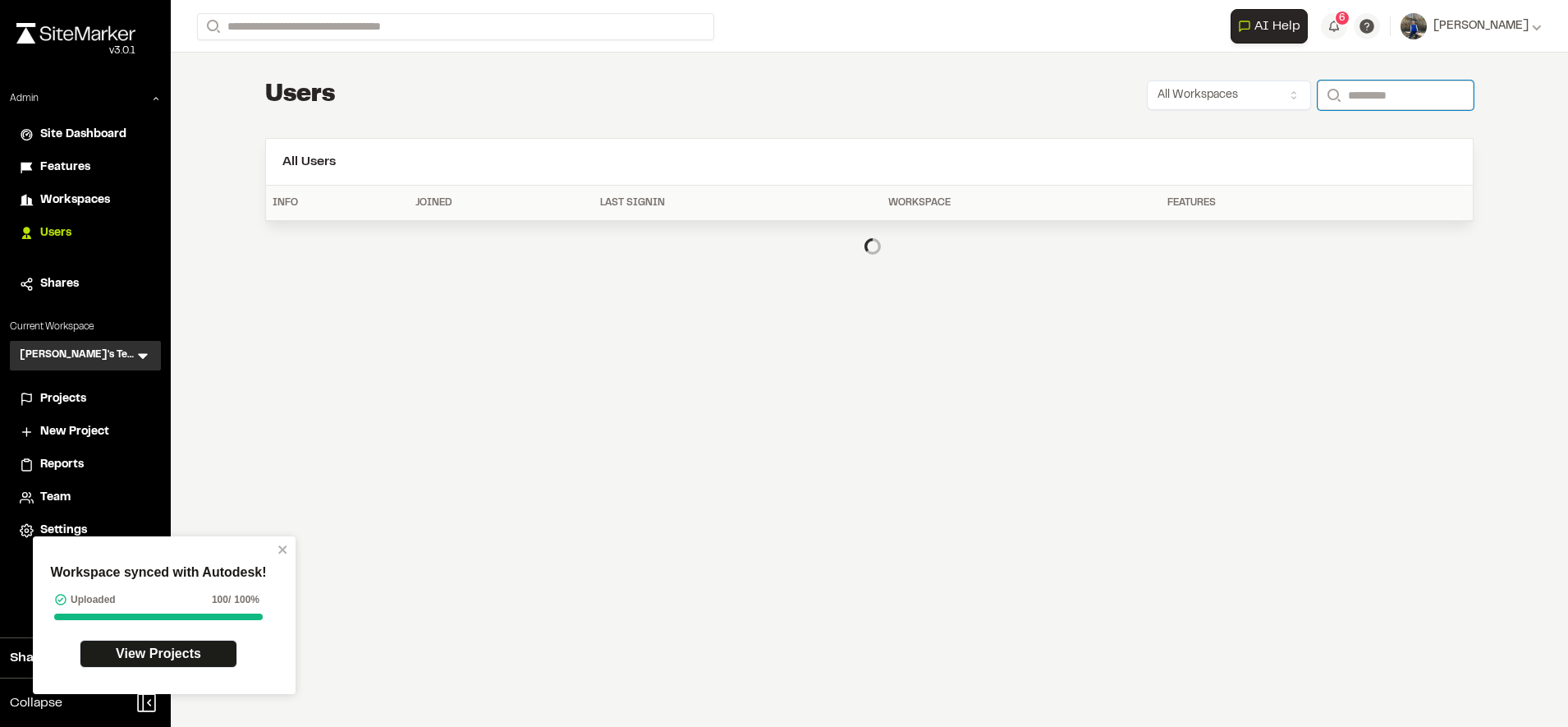
click at [1368, 97] on input "Search" at bounding box center [1396, 95] width 156 height 30
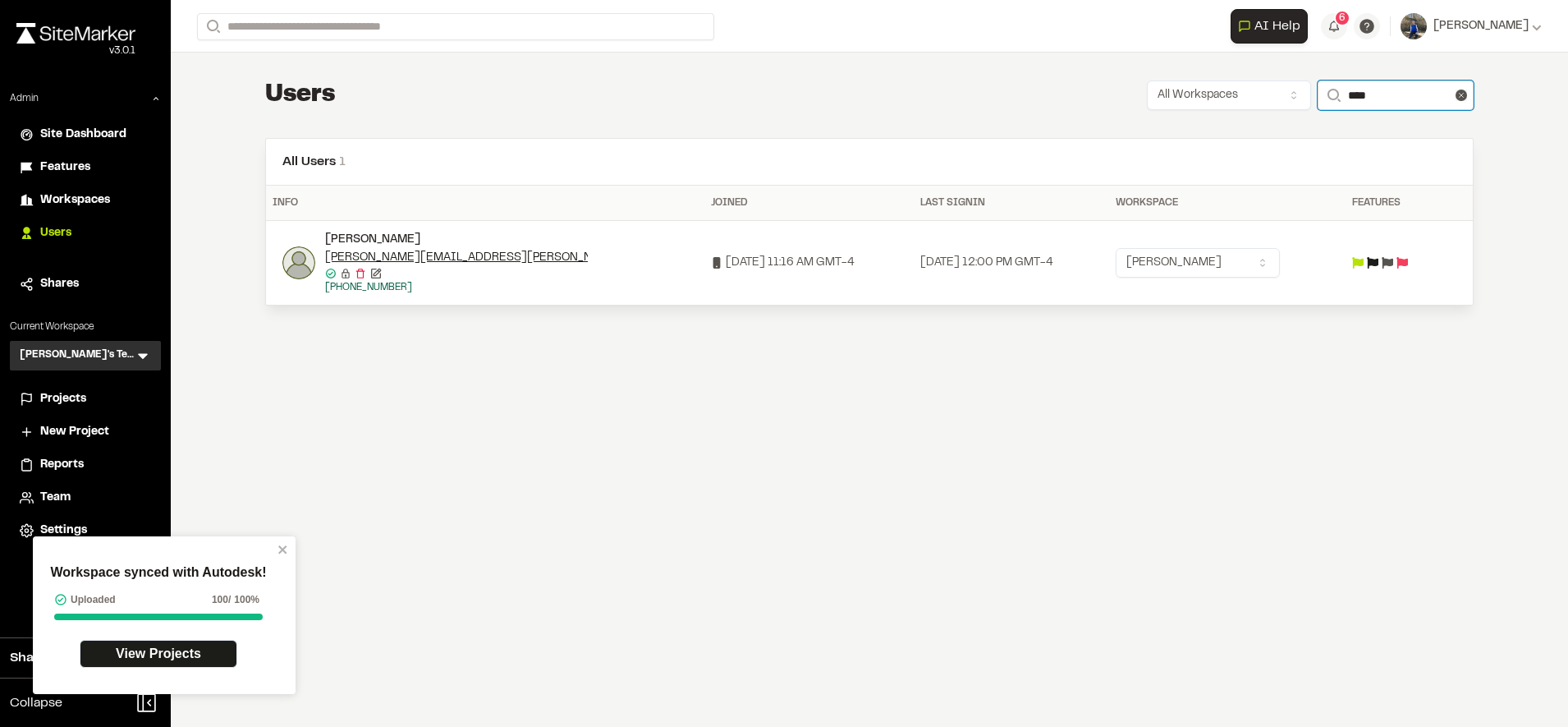
type input "****"
click at [299, 262] on img at bounding box center [299, 263] width 33 height 33
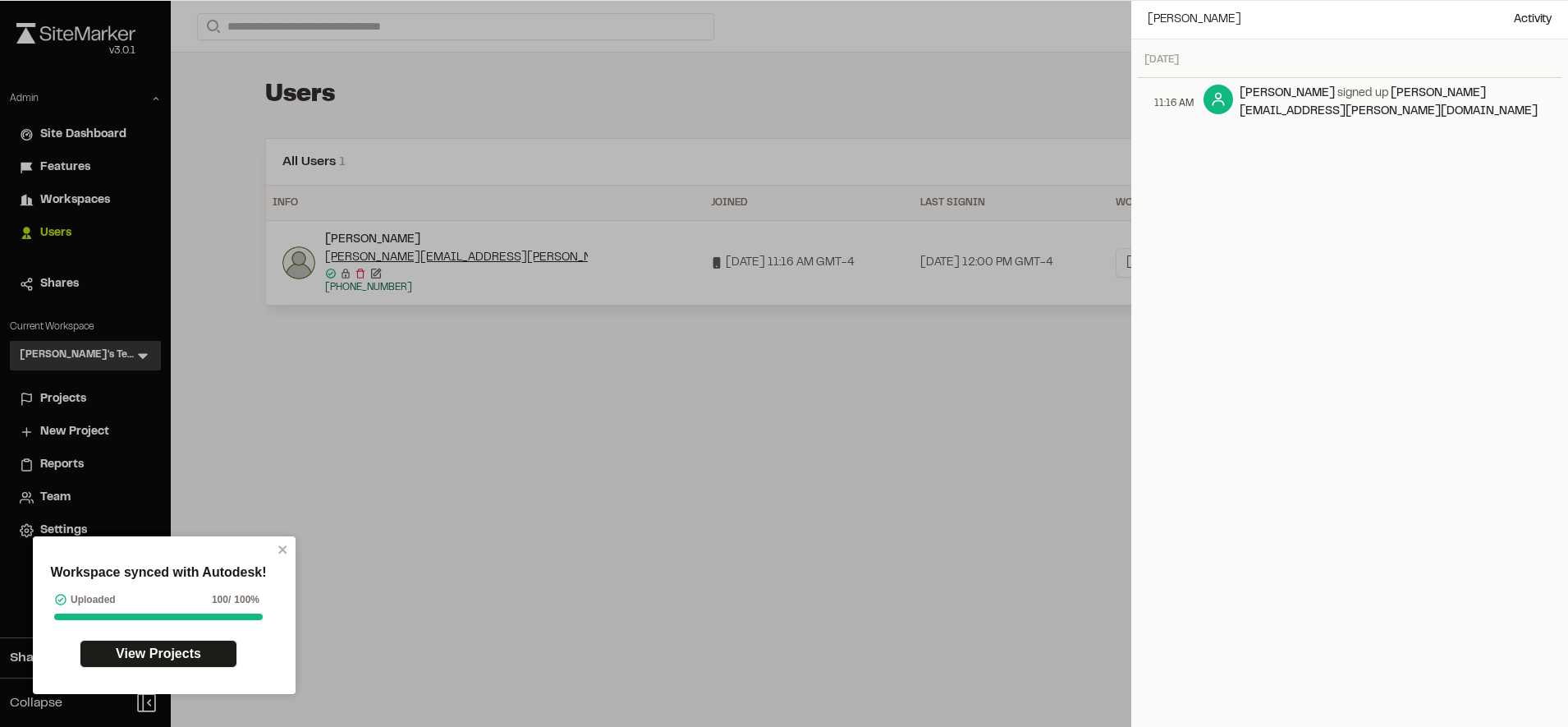
click at [896, 340] on div at bounding box center [784, 364] width 1568 height 727
